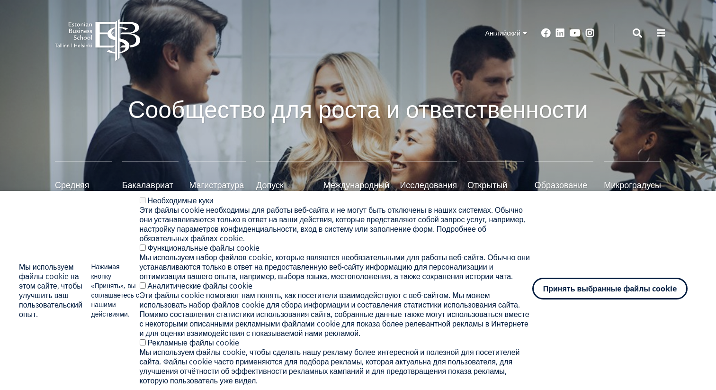
click at [558, 283] on font "Принять выбранные файлы cookie" at bounding box center [610, 288] width 134 height 10
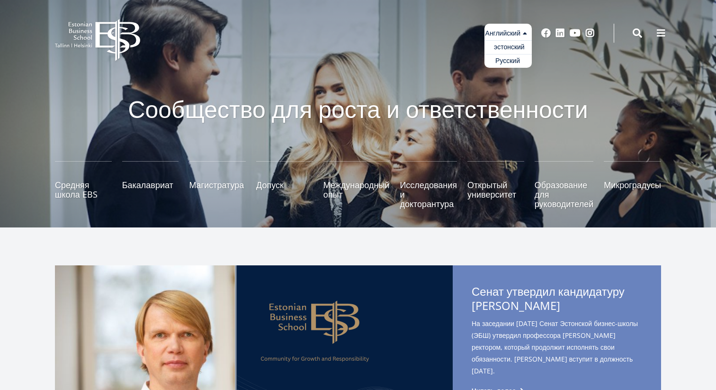
click at [527, 34] on ul "эстонский Английский Русский" at bounding box center [508, 46] width 47 height 44
click at [519, 63] on link "Русский" at bounding box center [508, 61] width 47 height 14
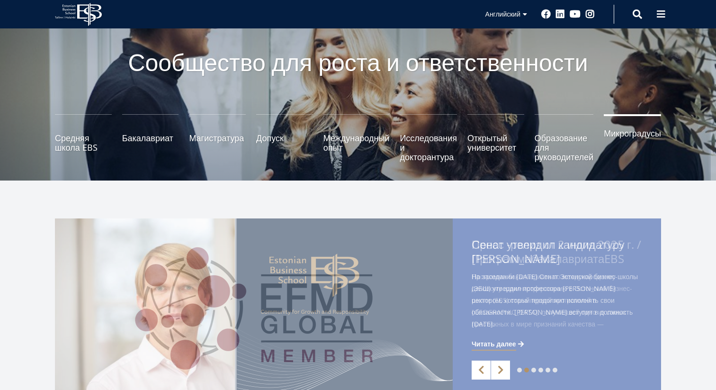
scroll to position [61, 0]
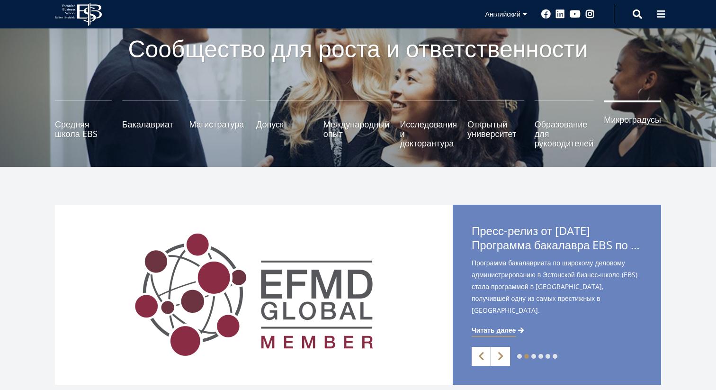
click at [627, 123] on font "Микроградусы" at bounding box center [632, 119] width 57 height 11
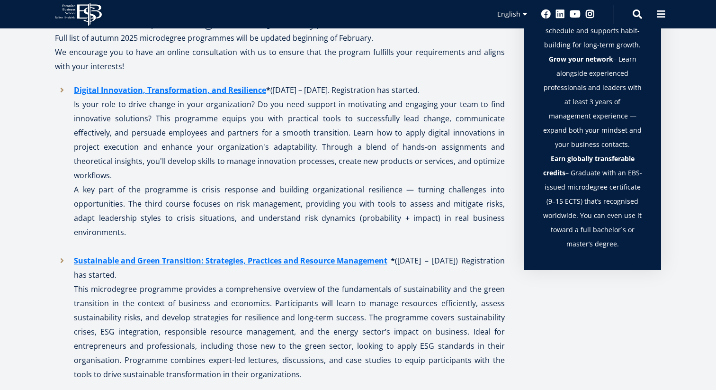
scroll to position [735, 0]
click at [382, 118] on p "Is your role to drive change in your organization? Do you need support in motiv…" at bounding box center [289, 139] width 431 height 85
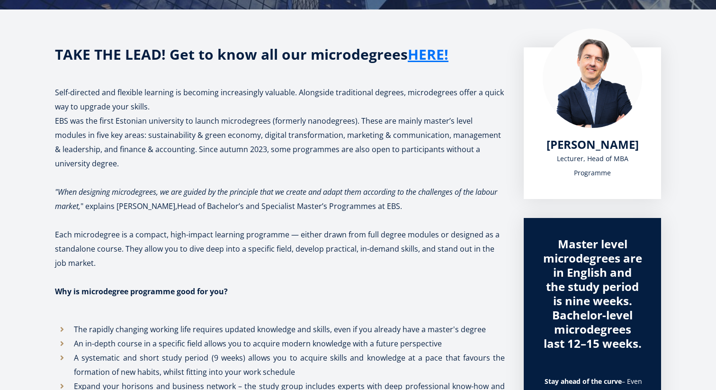
scroll to position [161, 0]
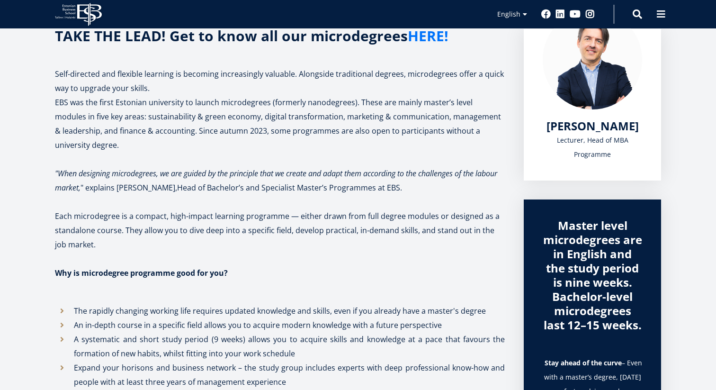
click at [427, 42] on link "HERE!" at bounding box center [428, 36] width 41 height 14
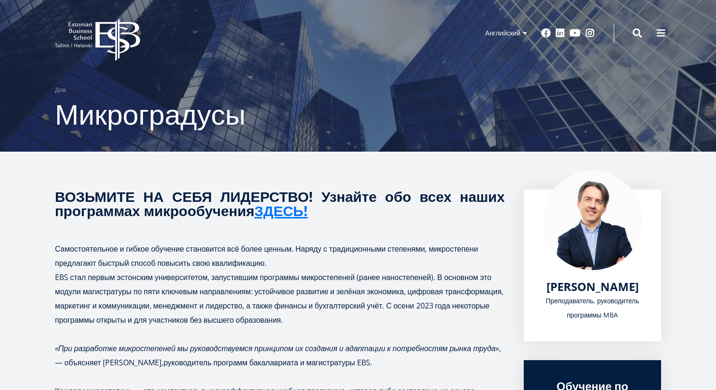
click at [86, 33] on icon "EBS Logo Created with Sketch." at bounding box center [97, 40] width 85 height 42
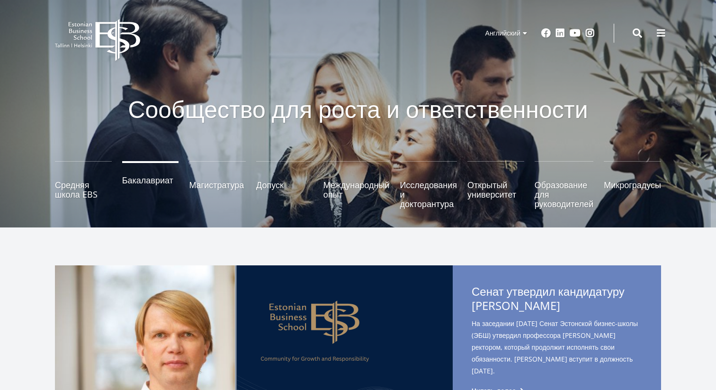
click at [145, 185] on font "Бакалавриат" at bounding box center [147, 179] width 51 height 11
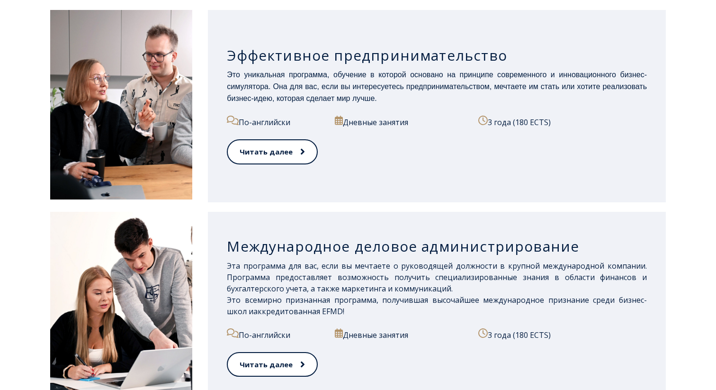
scroll to position [535, 0]
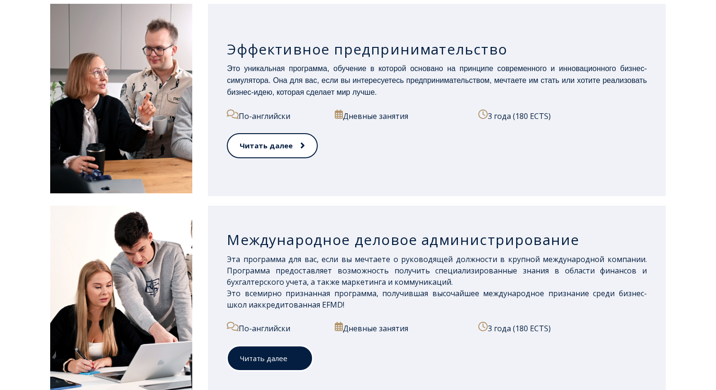
click at [276, 359] on font "Читать далее" at bounding box center [263, 357] width 47 height 9
